Goal: Entertainment & Leisure: Consume media (video, audio)

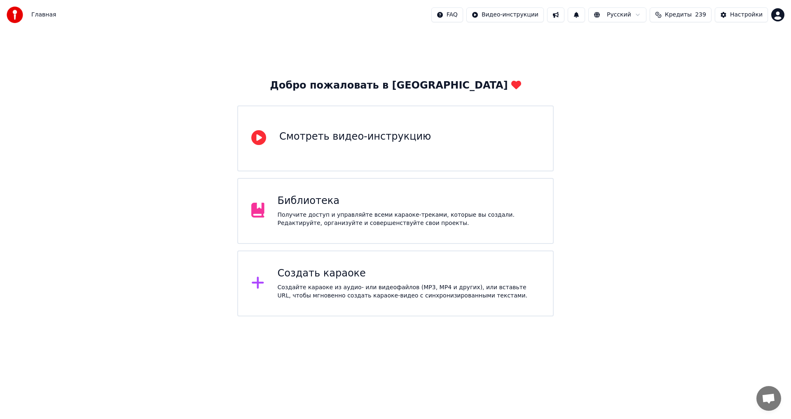
click at [435, 202] on div "Библиотека" at bounding box center [409, 200] width 262 height 13
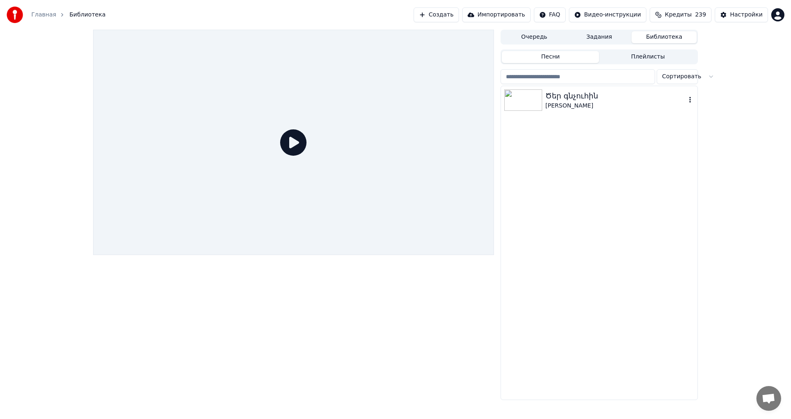
click at [622, 102] on div "[PERSON_NAME]" at bounding box center [615, 106] width 140 height 8
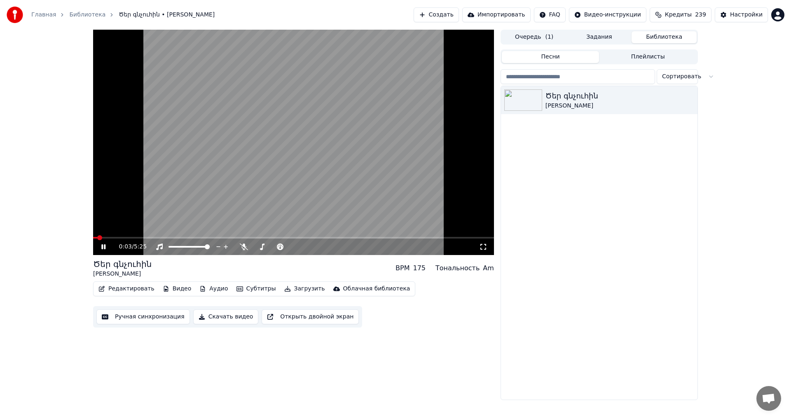
click at [309, 121] on video at bounding box center [293, 142] width 401 height 225
click at [779, 19] on html "Главная Библиотека Ծեր գնչուհին • [PERSON_NAME] Создать Импортировать FAQ Видео…" at bounding box center [395, 209] width 791 height 419
click at [177, 347] on div "0:03 / 5:25 Ծեր գնչուհին [PERSON_NAME] BPM 175 Тональность Am Редактировать Вид…" at bounding box center [293, 215] width 401 height 370
